Goal: Obtain resource: Obtain resource

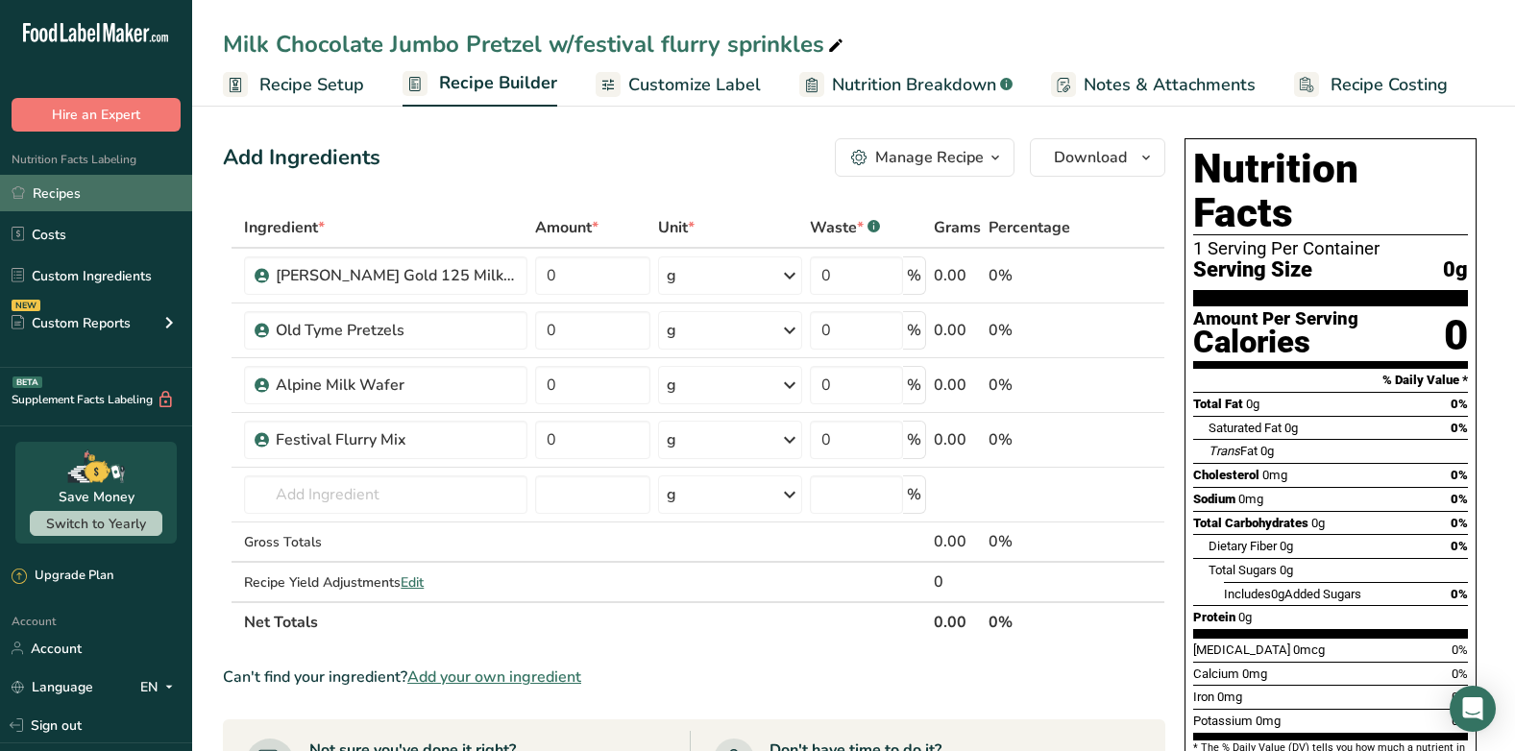
click at [87, 181] on link "Recipes" at bounding box center [96, 193] width 192 height 37
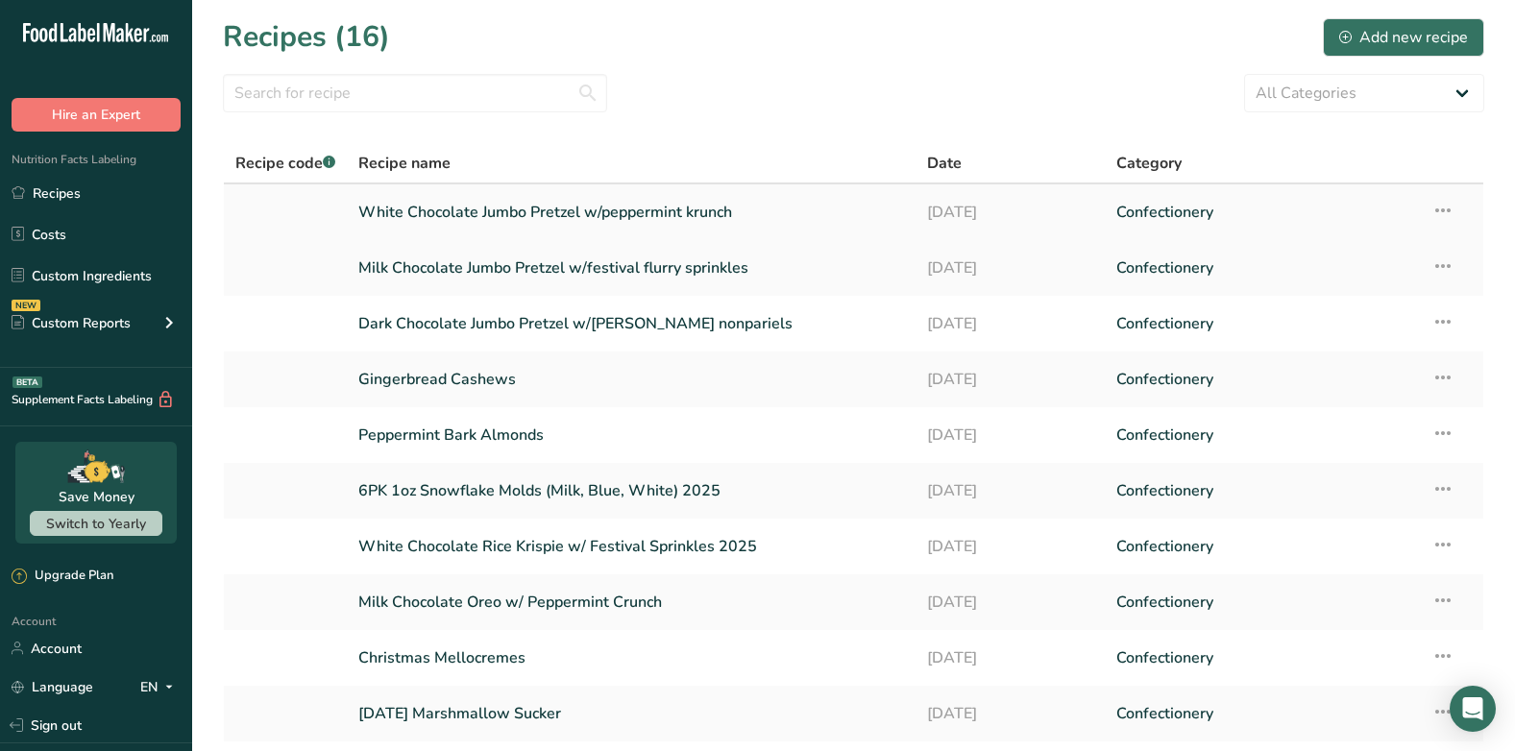
click at [711, 205] on link "White Chocolate Jumbo Pretzel w/peppermint krunch" at bounding box center [630, 212] width 545 height 40
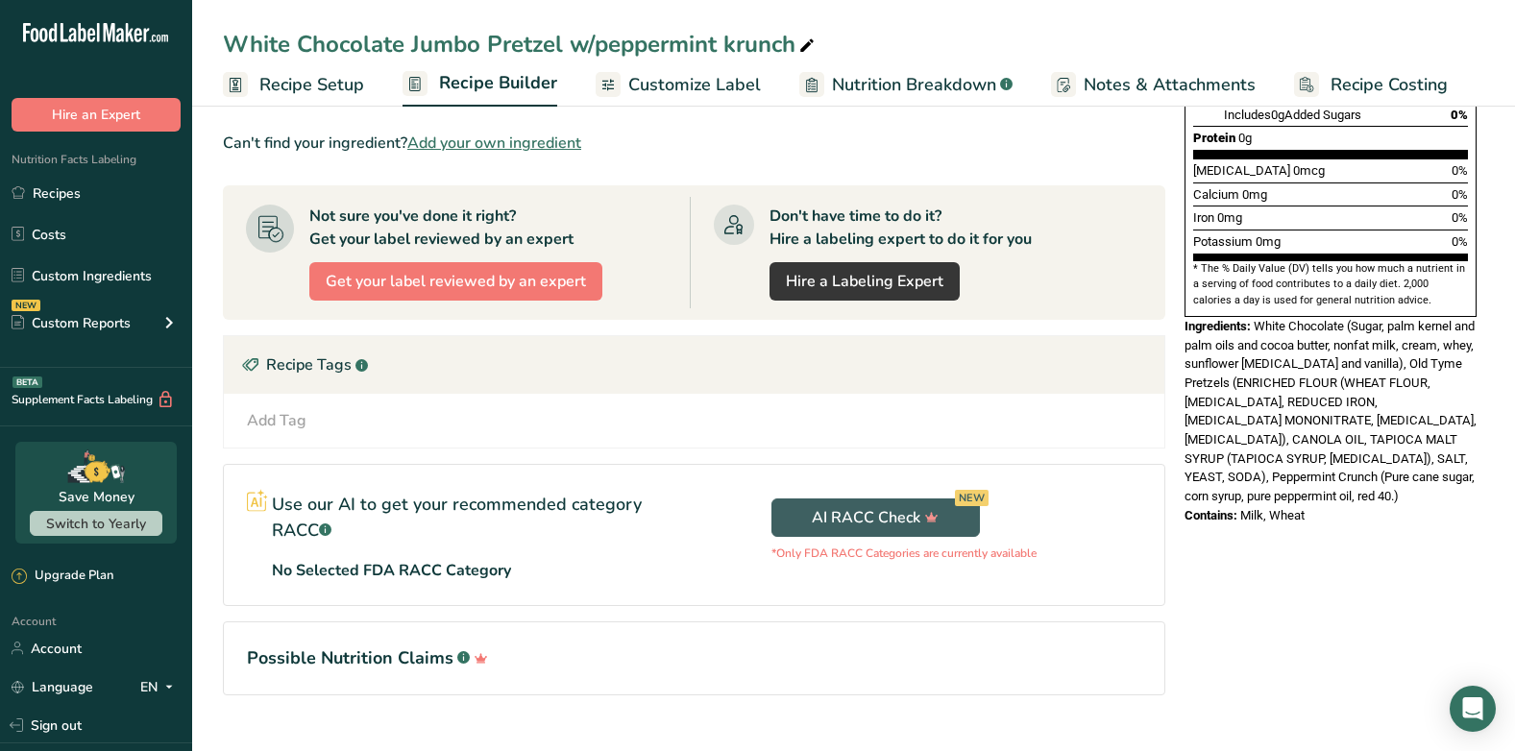
scroll to position [480, 0]
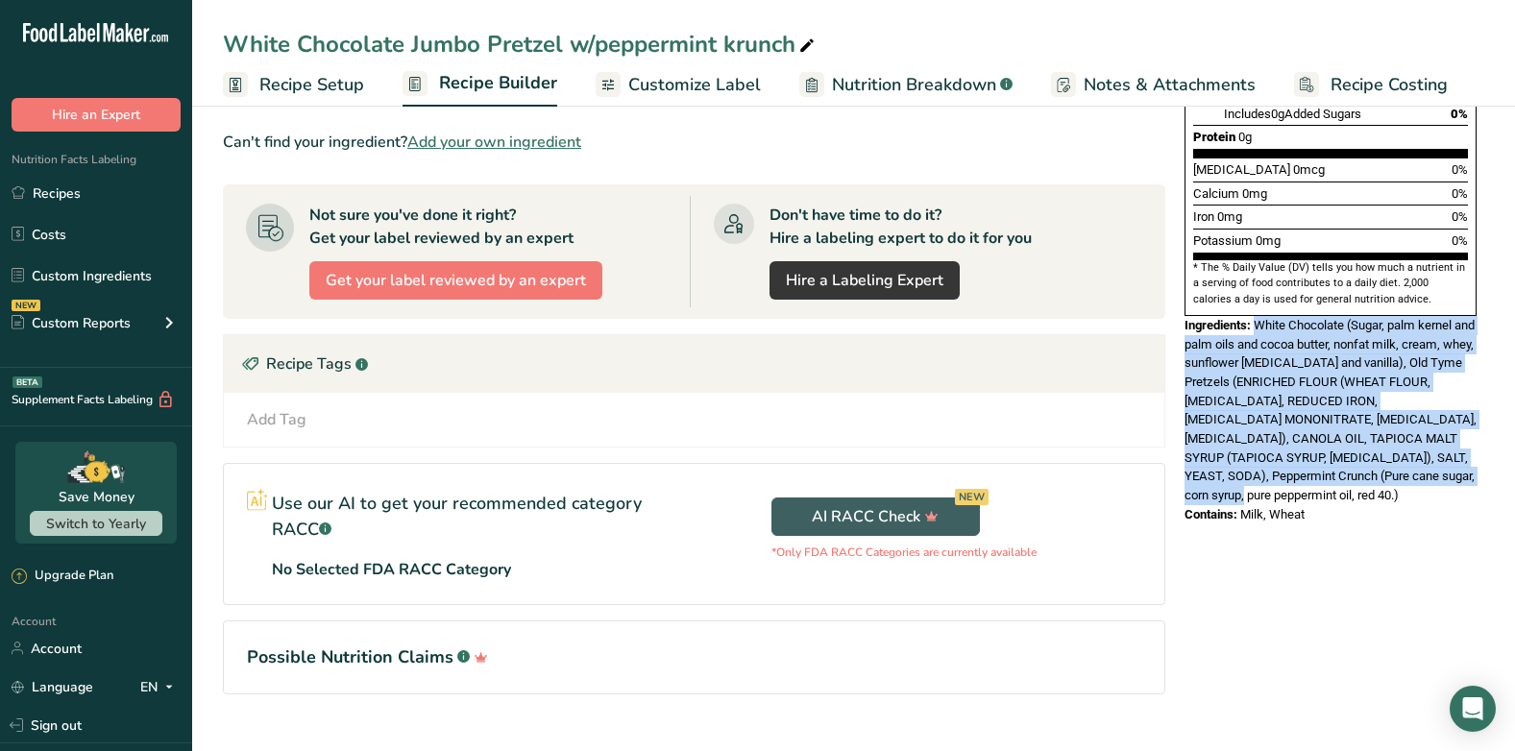
drag, startPoint x: 1445, startPoint y: 434, endPoint x: 1255, endPoint y: 278, distance: 245.6
click at [1255, 316] on div "Ingredients: White Chocolate (Sugar, palm kernel and palm oils and cocoa butter…" at bounding box center [1330, 410] width 292 height 189
copy span "White Chocolate (Sugar, palm kernel and palm oils and cocoa butter, nonfat milk…"
click at [1288, 376] on span "White Chocolate (Sugar, palm kernel and palm oils and cocoa butter, nonfat milk…" at bounding box center [1330, 410] width 292 height 184
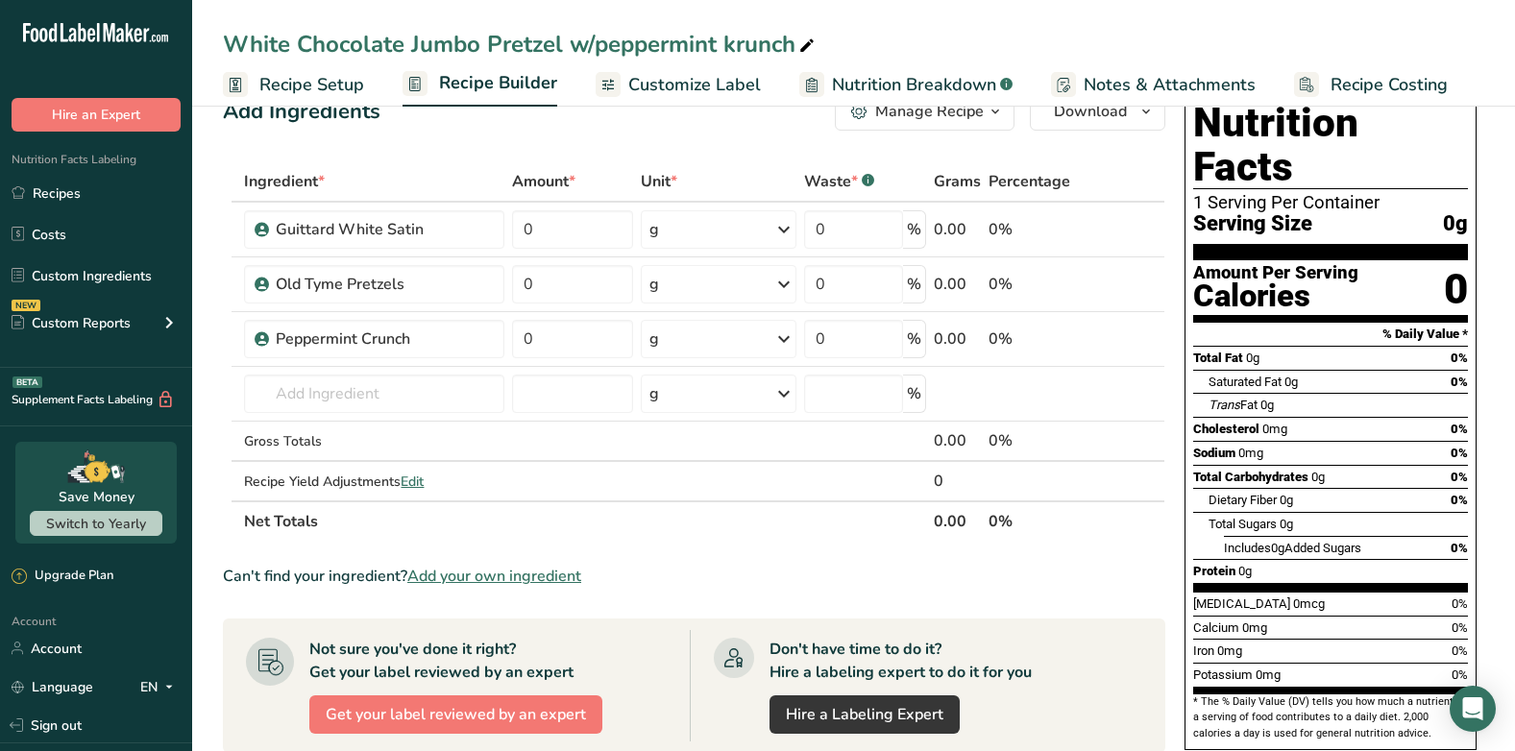
scroll to position [0, 0]
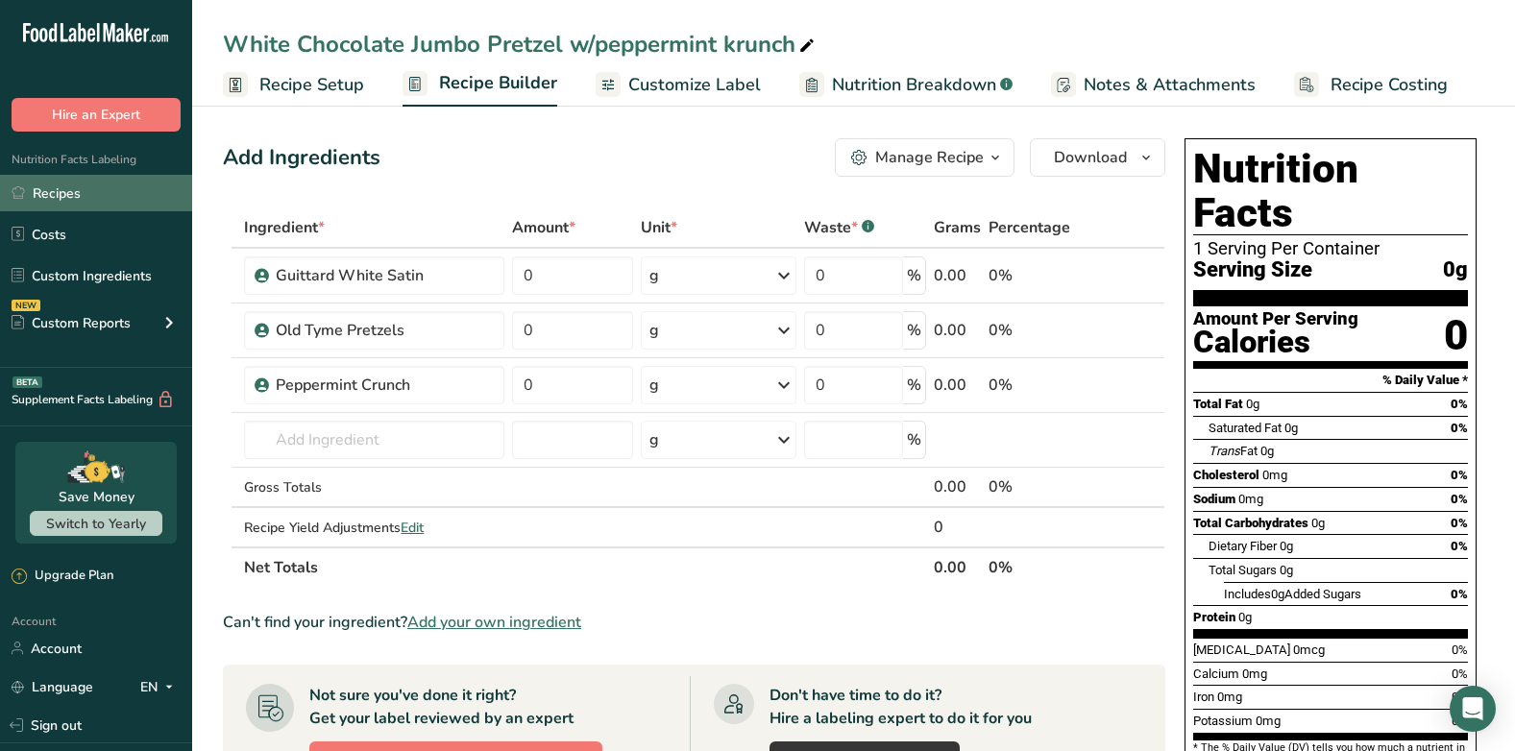
click at [101, 176] on link "Recipes" at bounding box center [96, 193] width 192 height 37
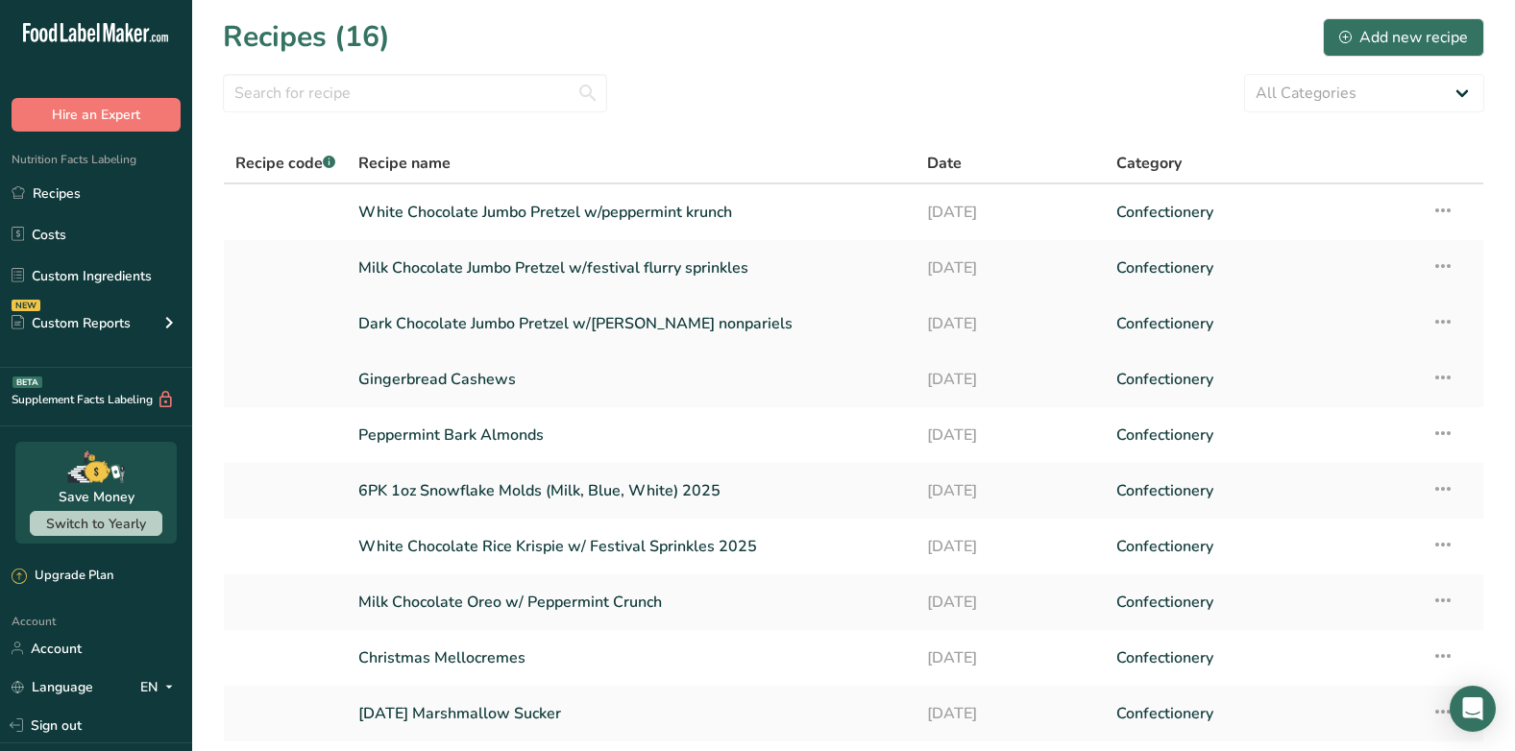
click at [559, 328] on link "Dark Chocolate Jumbo Pretzel w/[PERSON_NAME] nonpariels" at bounding box center [630, 324] width 545 height 40
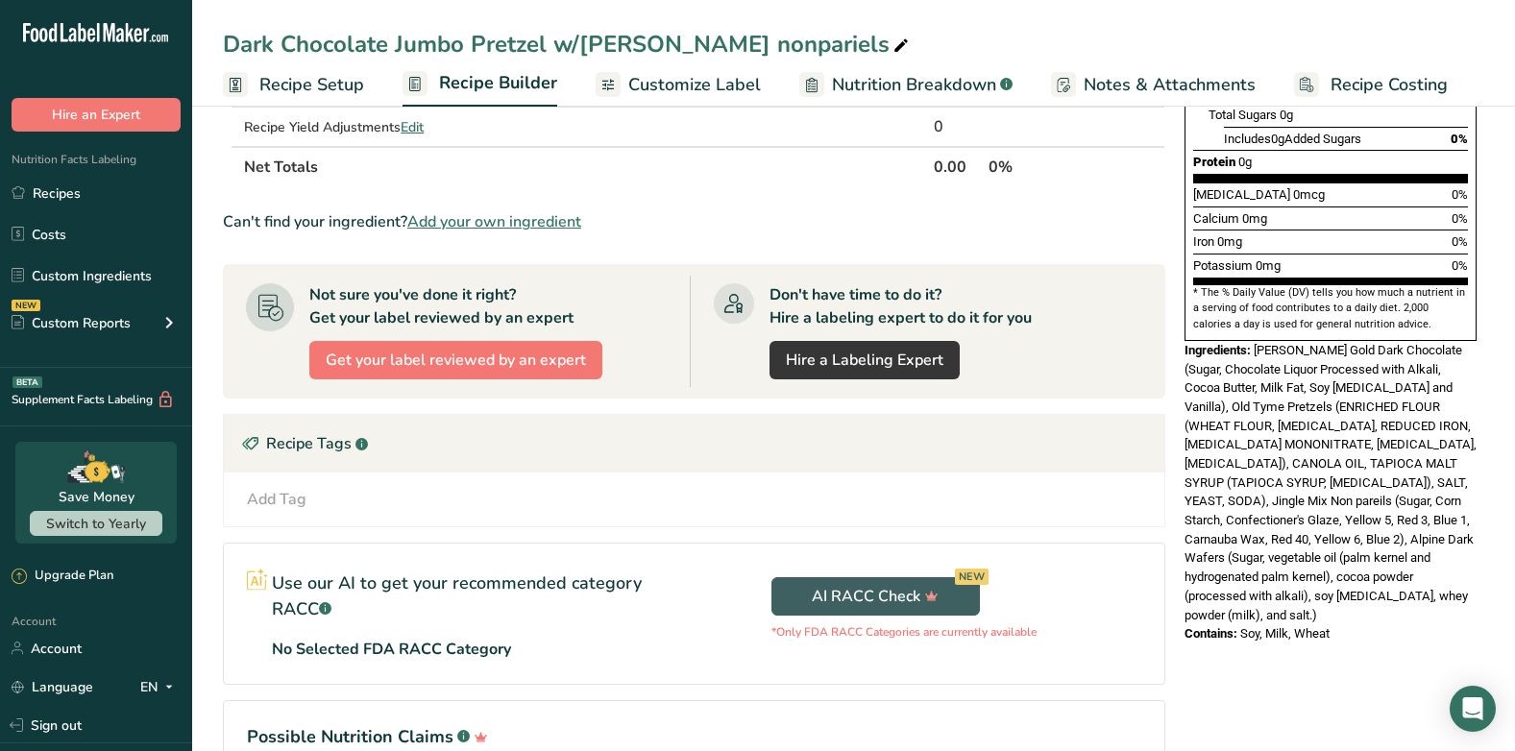
scroll to position [480, 0]
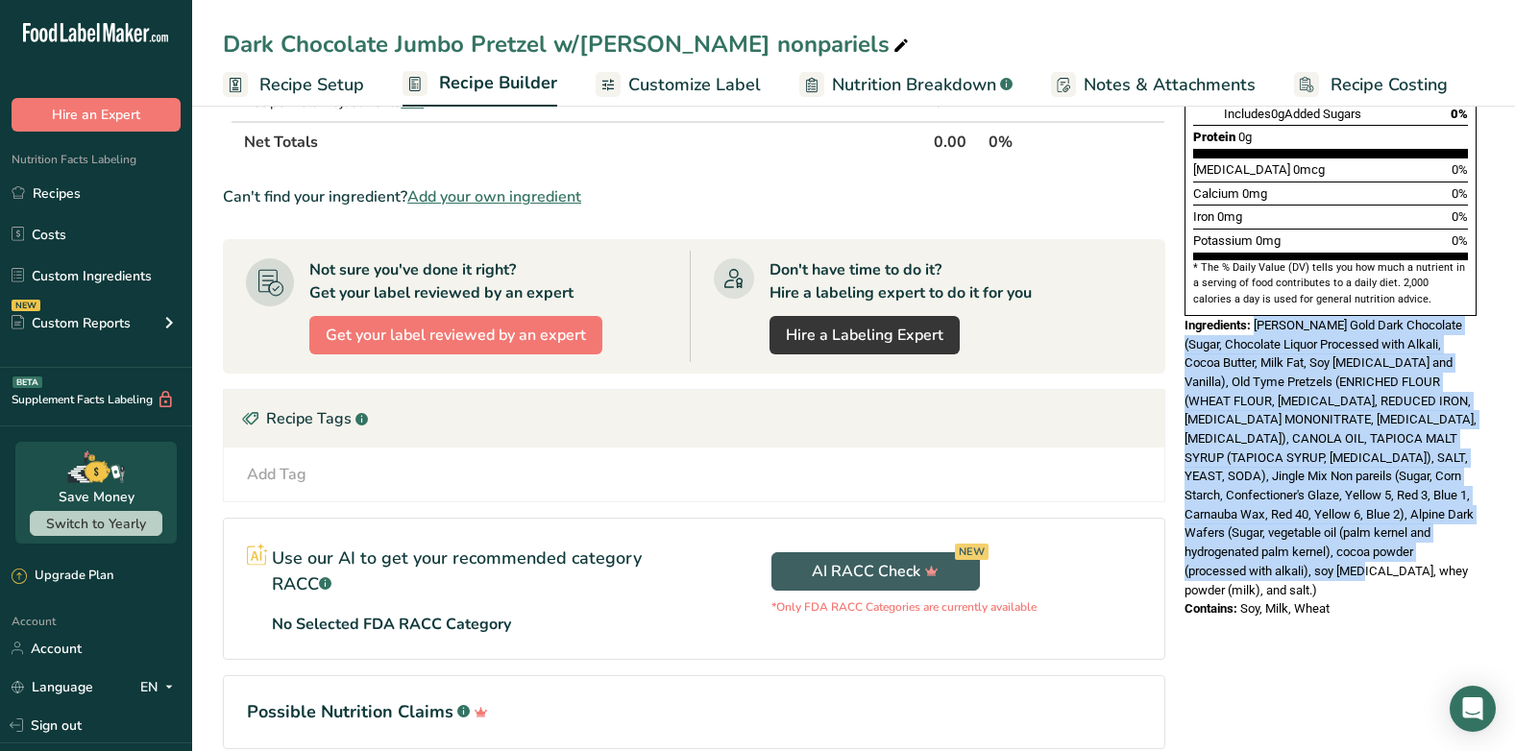
drag, startPoint x: 1339, startPoint y: 526, endPoint x: 1259, endPoint y: 283, distance: 255.8
click at [1259, 316] on div "Ingredients: [PERSON_NAME] Gold Dark Chocolate (Sugar, Chocolate Liquor Process…" at bounding box center [1330, 457] width 292 height 283
copy span "[PERSON_NAME] Gold Dark Chocolate (Sugar, Chocolate Liquor Processed with Alkal…"
